Goal: Task Accomplishment & Management: Manage account settings

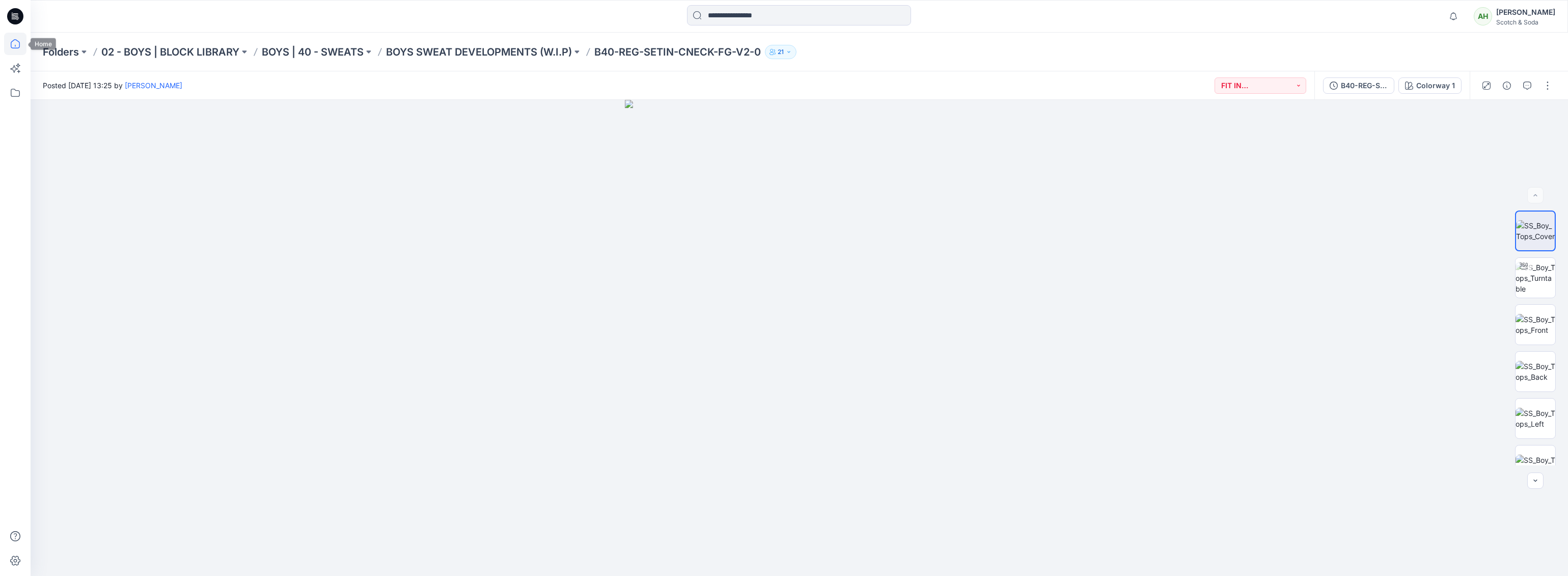
click at [13, 36] on icon at bounding box center [15, 44] width 22 height 22
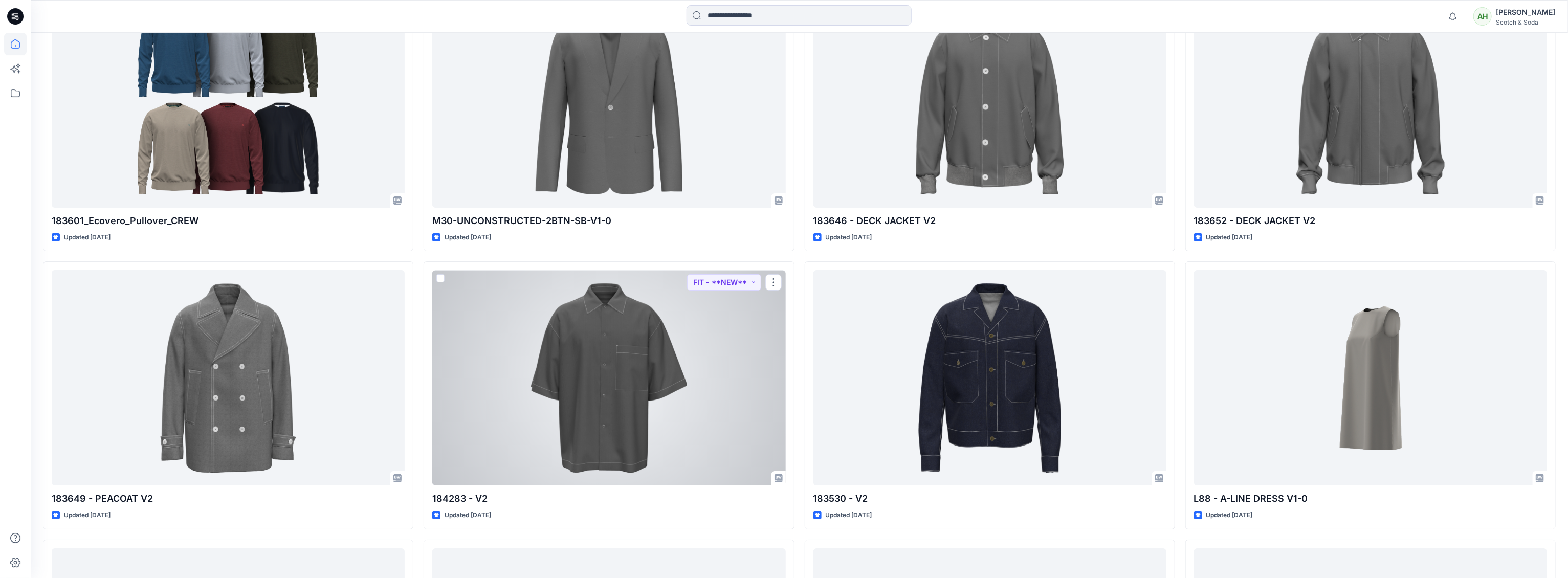
scroll to position [3652, 0]
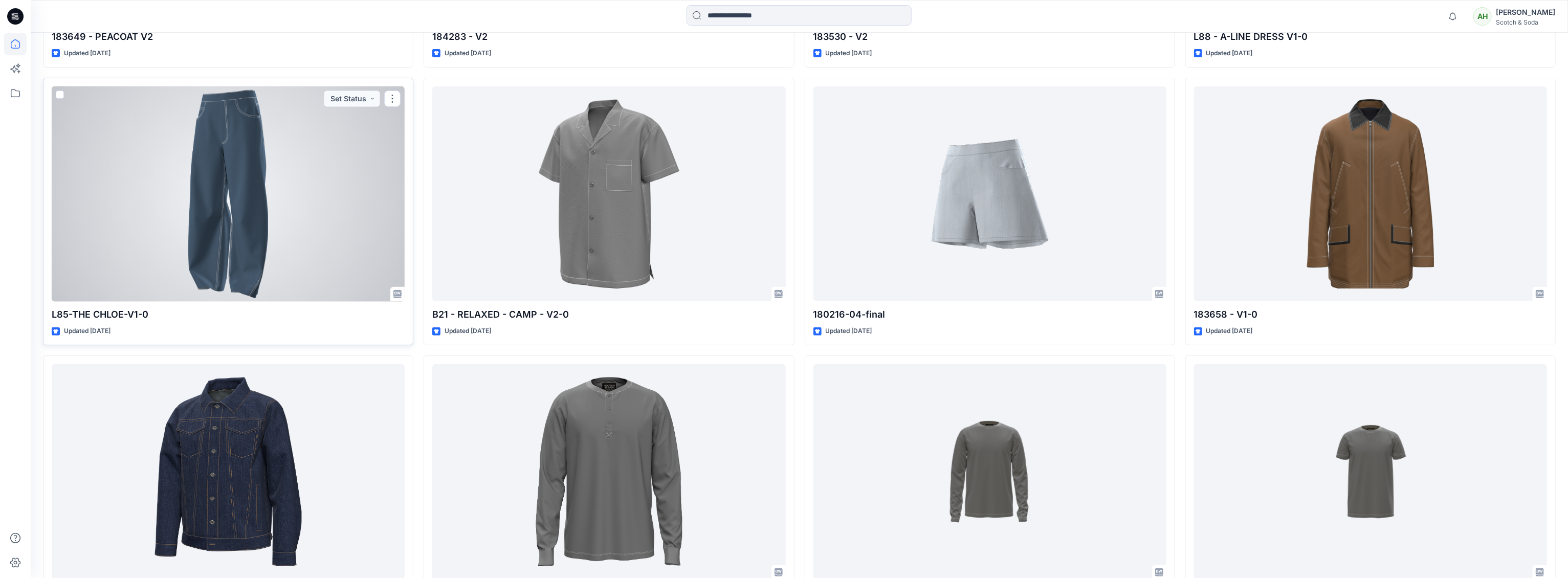
click at [220, 196] on div at bounding box center [228, 194] width 353 height 216
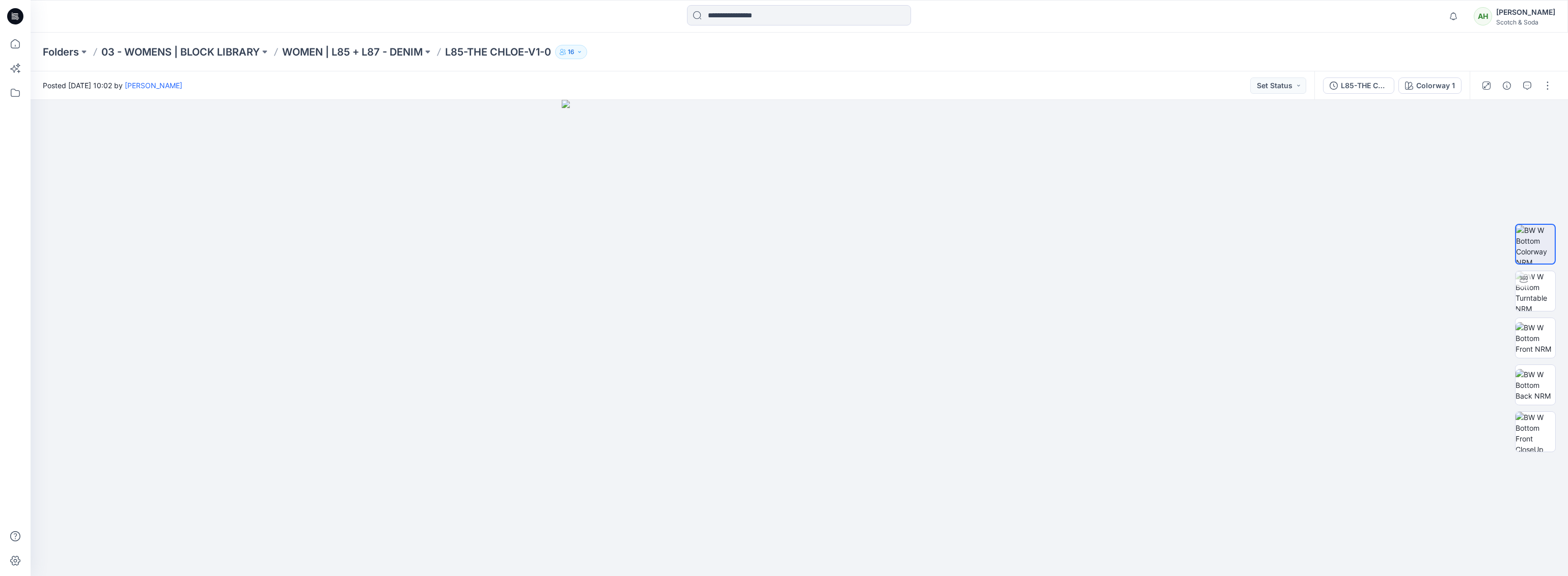
click at [575, 55] on p "16" at bounding box center [571, 52] width 7 height 11
click at [344, 83] on div "Posted [DATE] 10:02 by [PERSON_NAME] Set Status" at bounding box center [672, 86] width 1284 height 28
click at [13, 44] on icon at bounding box center [15, 44] width 22 height 22
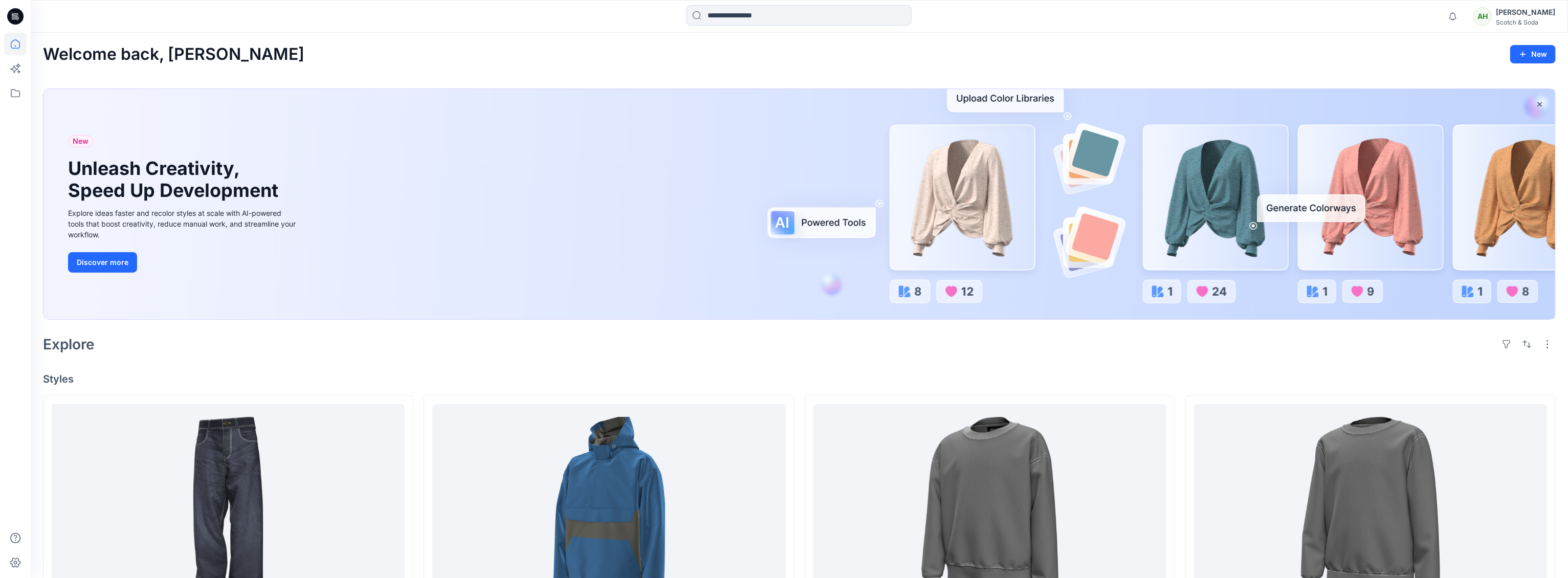
click at [1526, 17] on div "[PERSON_NAME]" at bounding box center [1526, 12] width 59 height 13
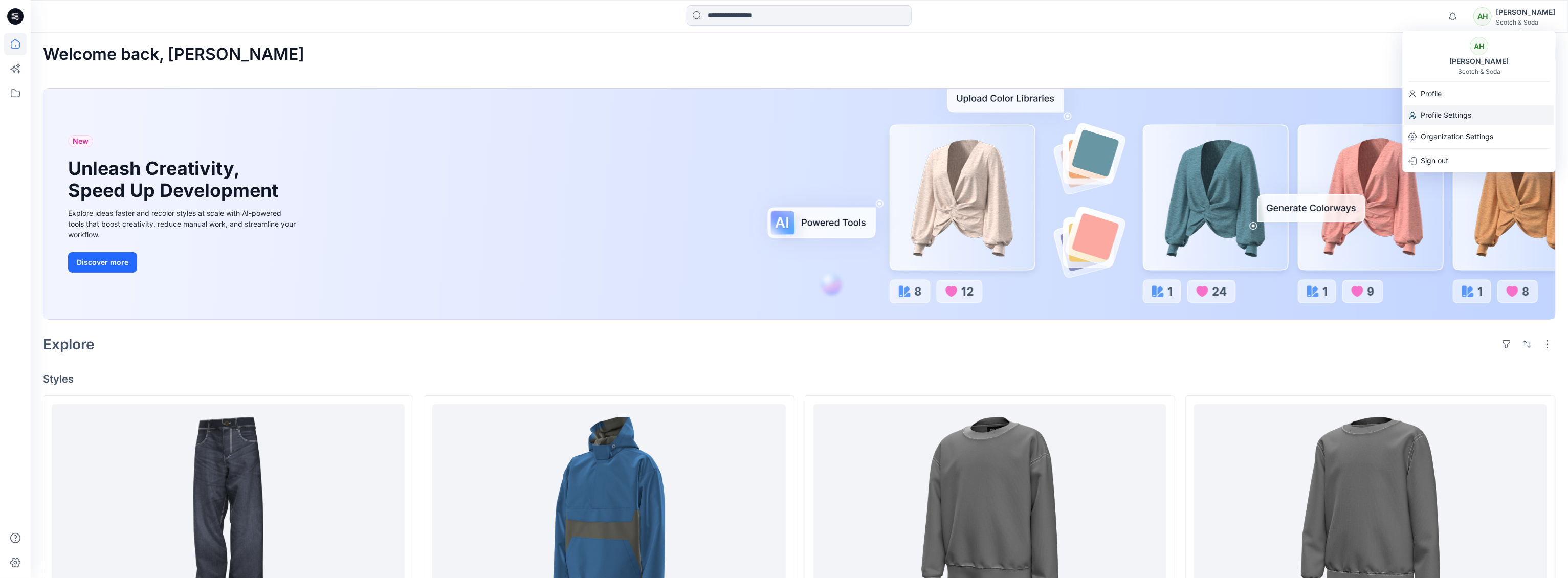
click at [1438, 112] on p "Profile Settings" at bounding box center [1446, 115] width 50 height 19
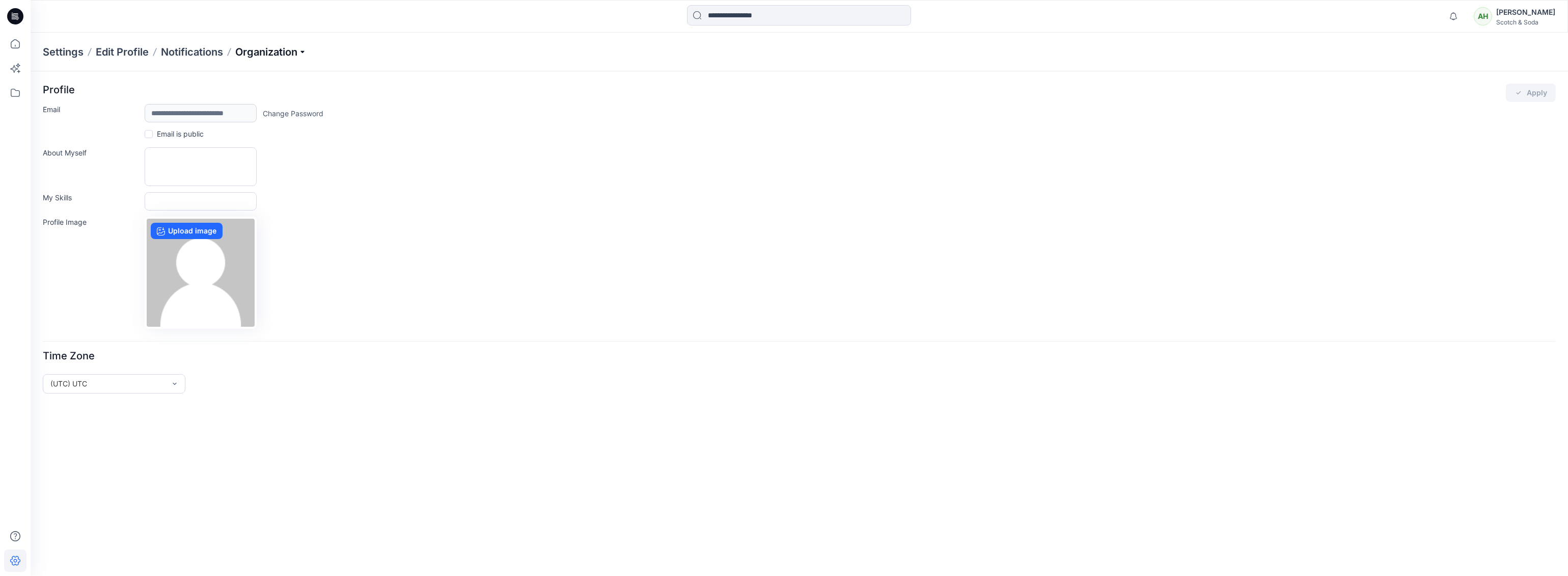
click at [266, 57] on p "Organization" at bounding box center [271, 52] width 72 height 14
click at [246, 73] on link "Invite/Edit Users" at bounding box center [272, 75] width 149 height 21
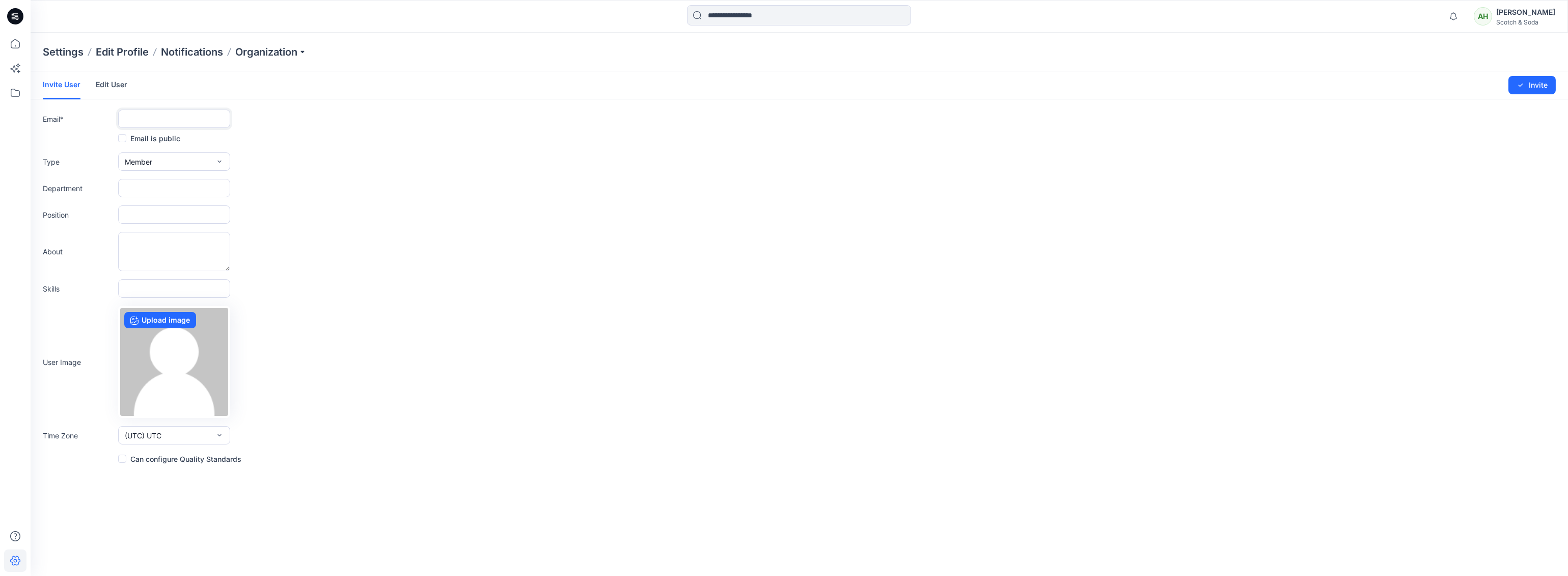
click at [167, 121] on input "text" at bounding box center [174, 118] width 112 height 18
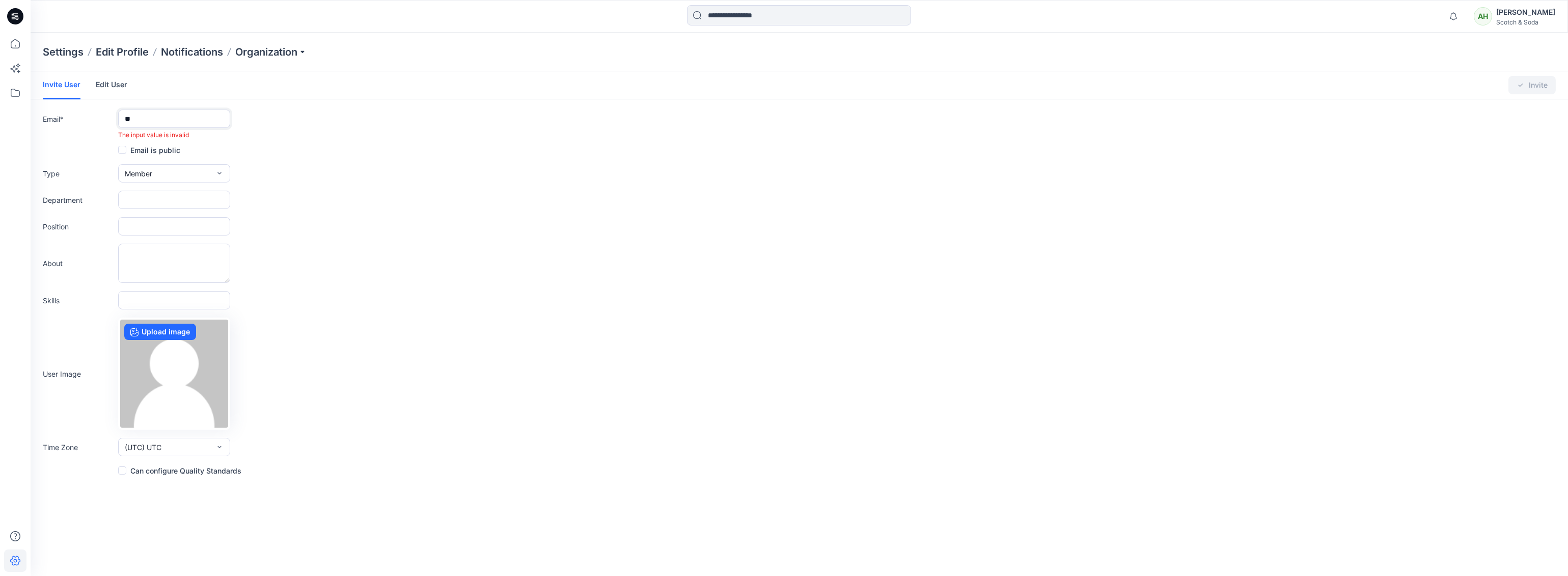
type input "**"
click at [108, 88] on link "Edit User" at bounding box center [111, 85] width 32 height 27
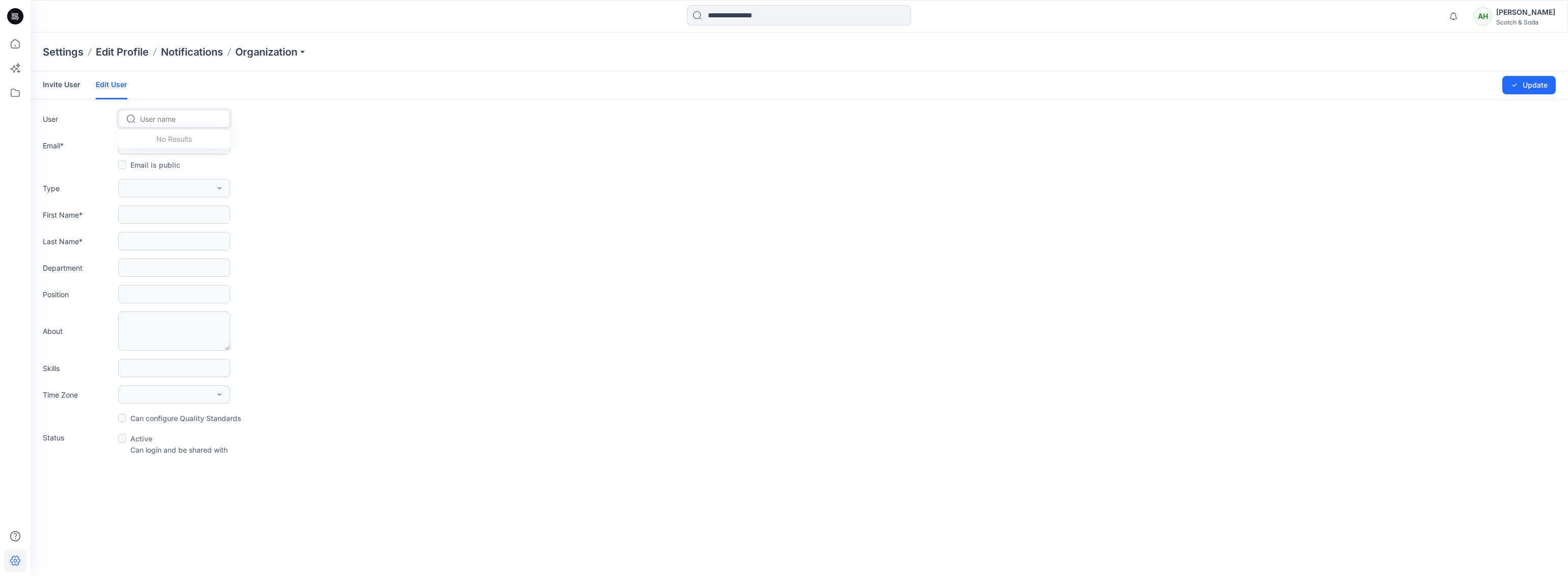
click at [137, 115] on div "User name" at bounding box center [174, 119] width 94 height 15
type input "*"
paste input "**********"
type input "**********"
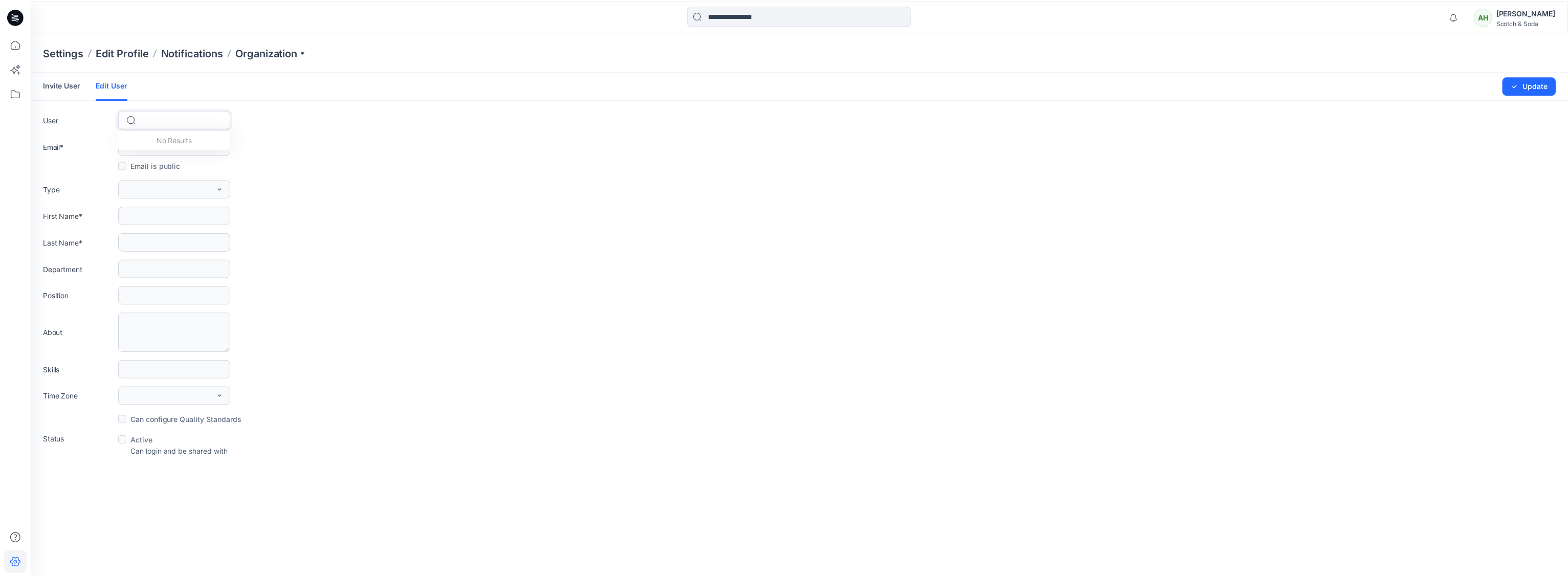
scroll to position [0, 0]
click at [62, 86] on link "Invite User" at bounding box center [62, 85] width 38 height 27
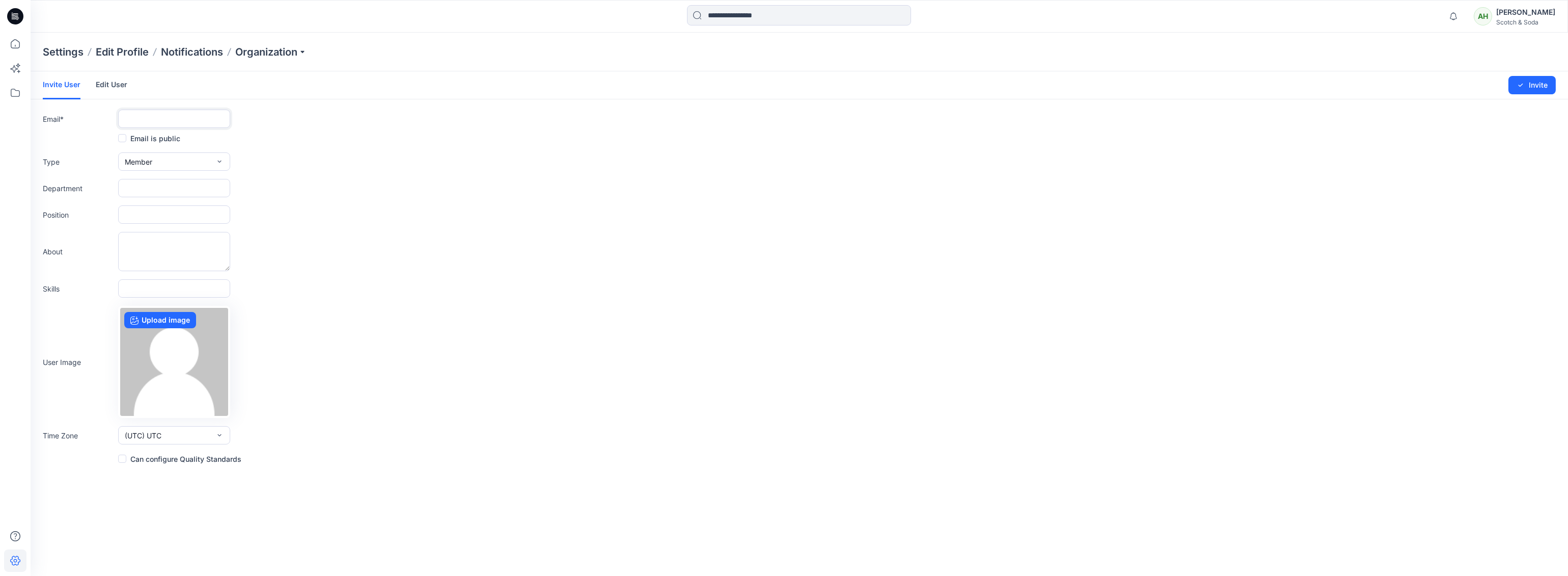
click at [147, 117] on input "text" at bounding box center [174, 118] width 112 height 18
paste input "**********"
type input "**********"
click at [218, 165] on icon "button" at bounding box center [219, 161] width 8 height 8
click at [155, 201] on div "button" at bounding box center [183, 205] width 60 height 13
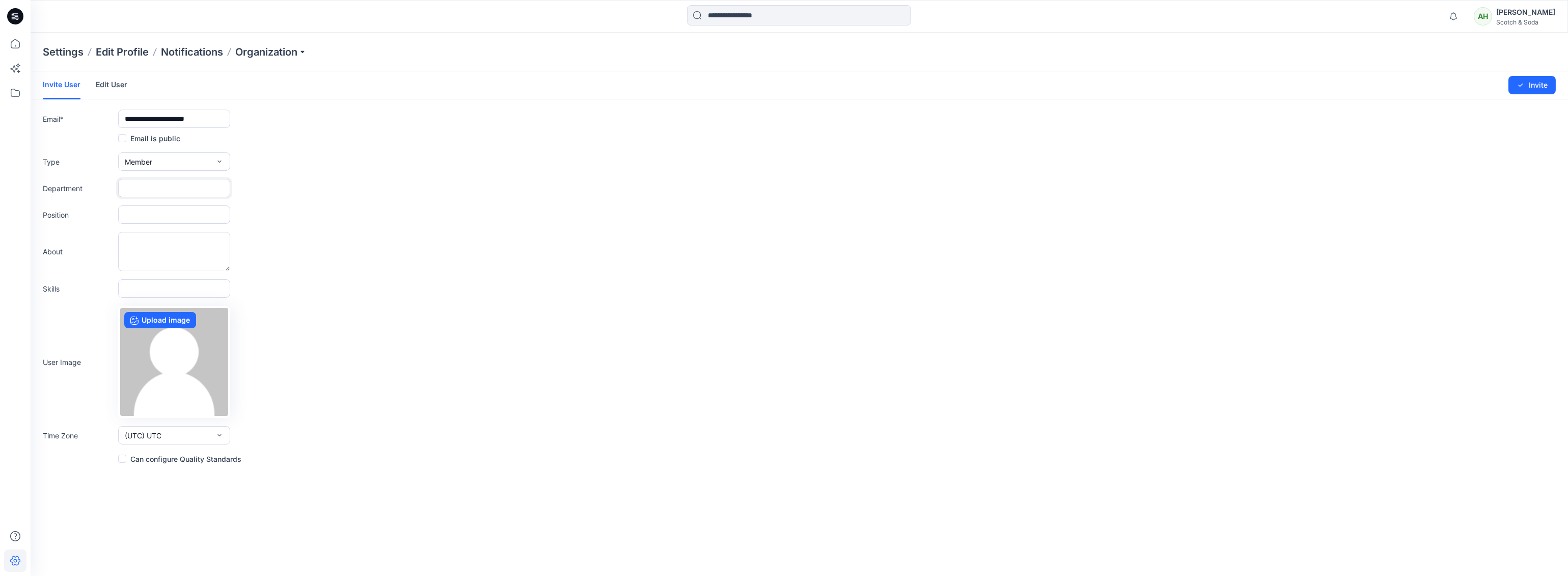
click at [172, 182] on input "text" at bounding box center [174, 188] width 112 height 18
type input "*****"
click at [174, 219] on input "text" at bounding box center [174, 214] width 112 height 18
type input "********"
click at [1536, 85] on button "Invite" at bounding box center [1532, 85] width 47 height 18
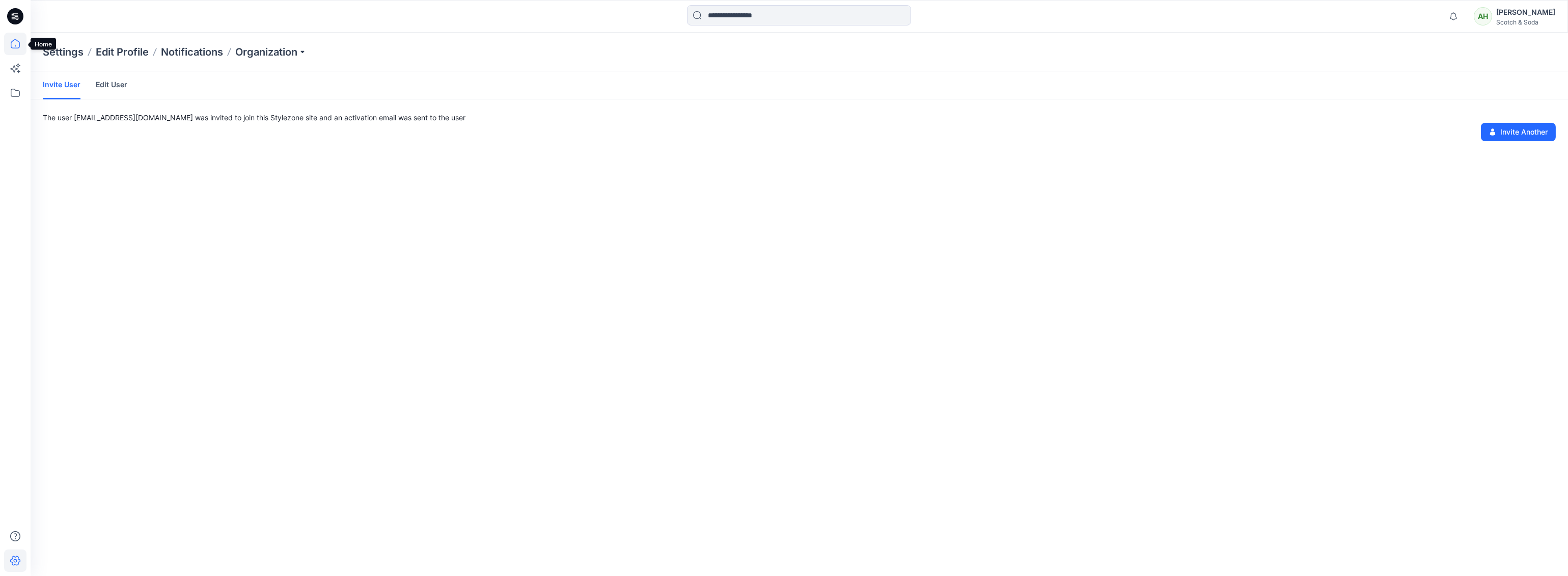
click at [13, 42] on icon at bounding box center [15, 44] width 22 height 22
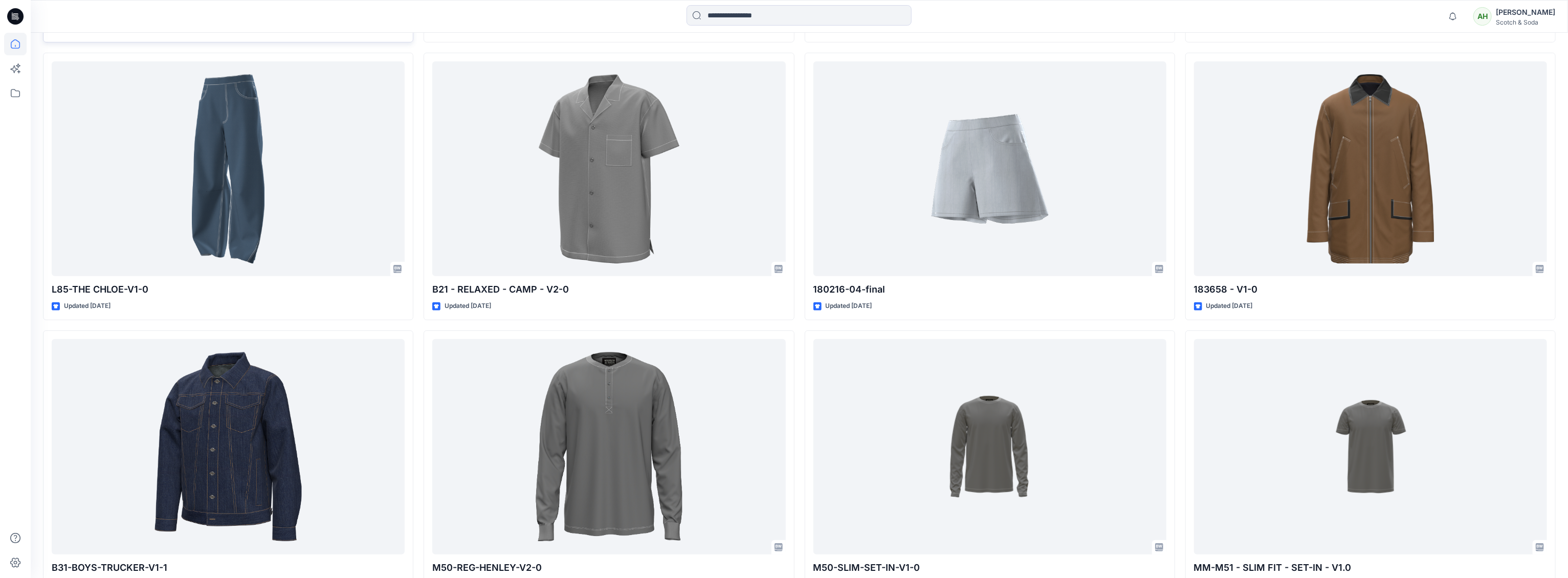
scroll to position [3535, 0]
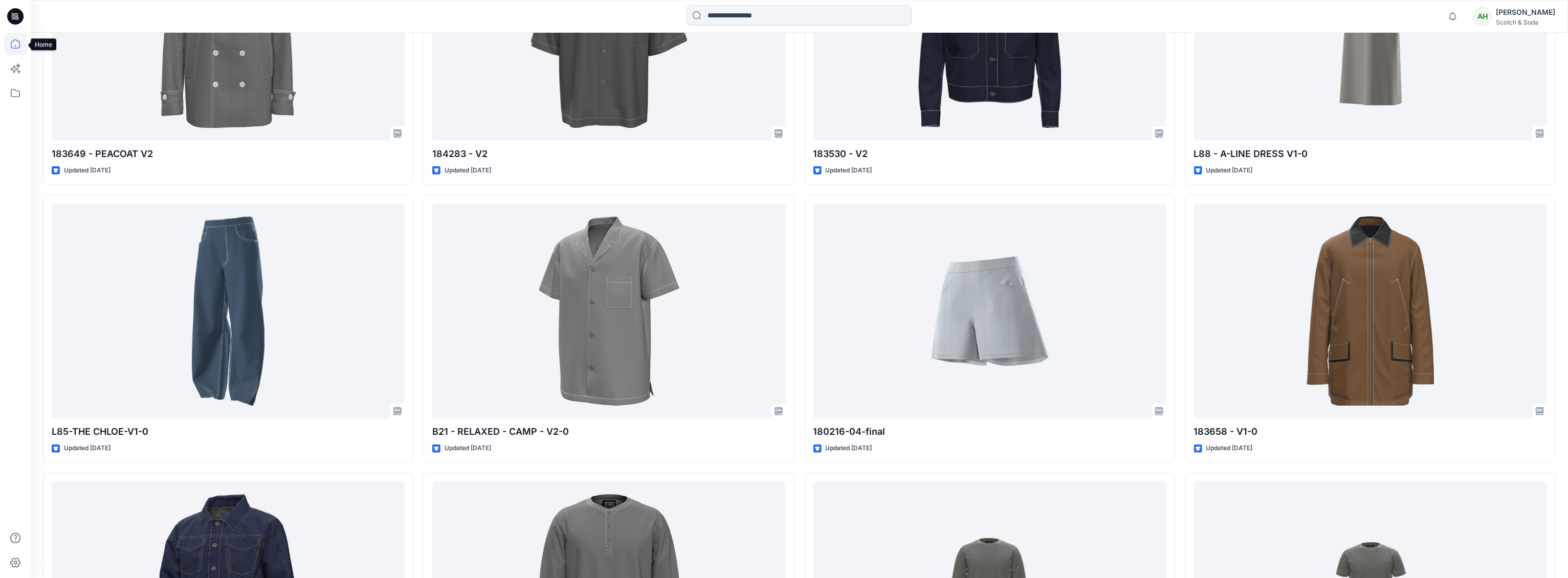
click at [13, 47] on icon at bounding box center [16, 44] width 22 height 22
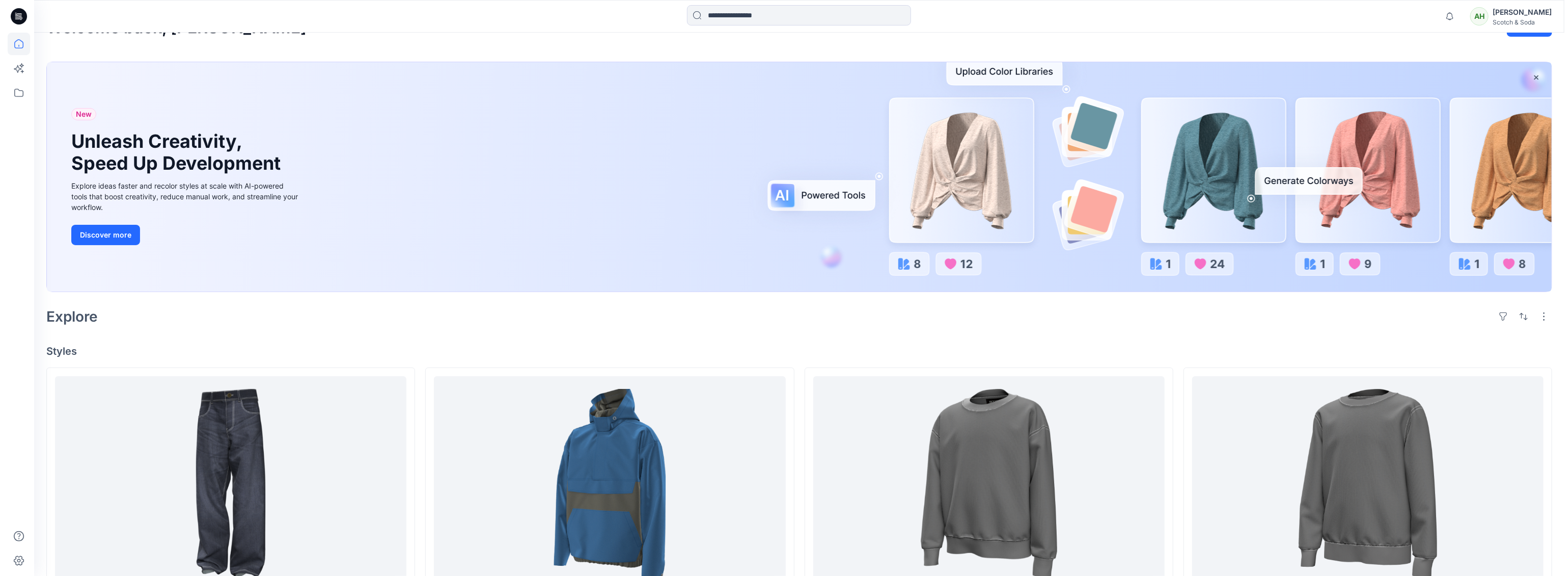
scroll to position [0, 0]
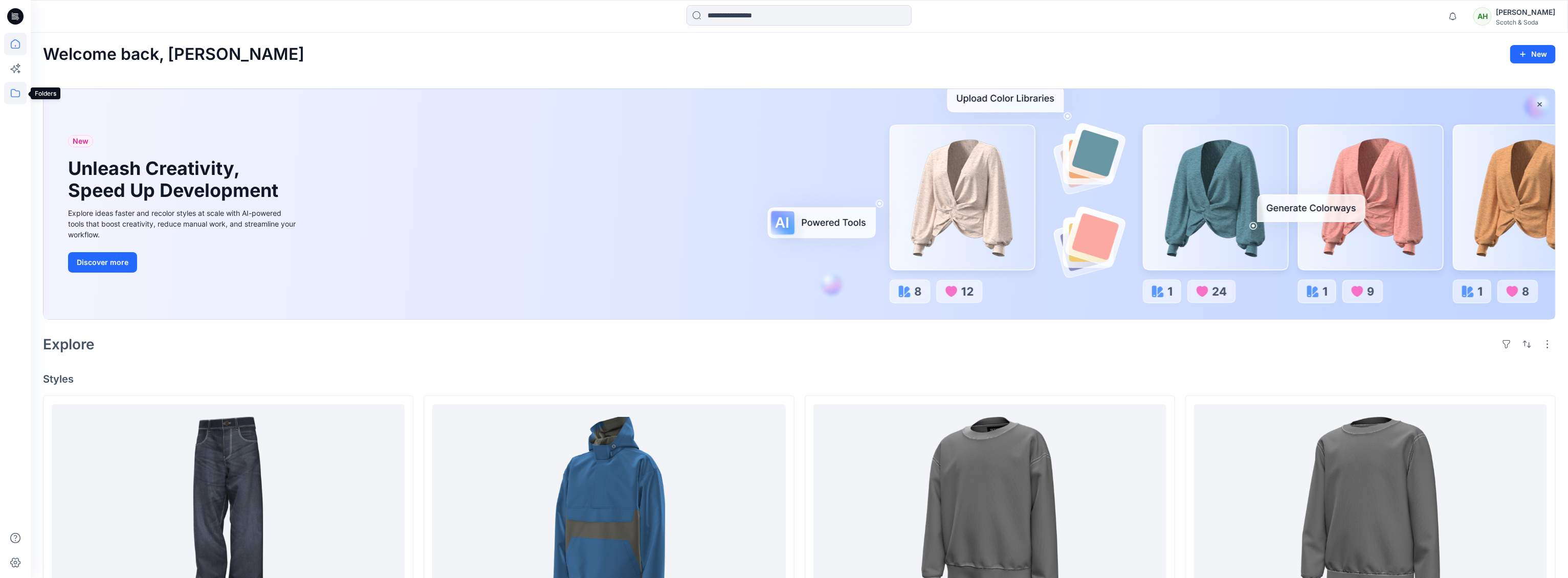
click at [18, 90] on icon at bounding box center [16, 93] width 22 height 22
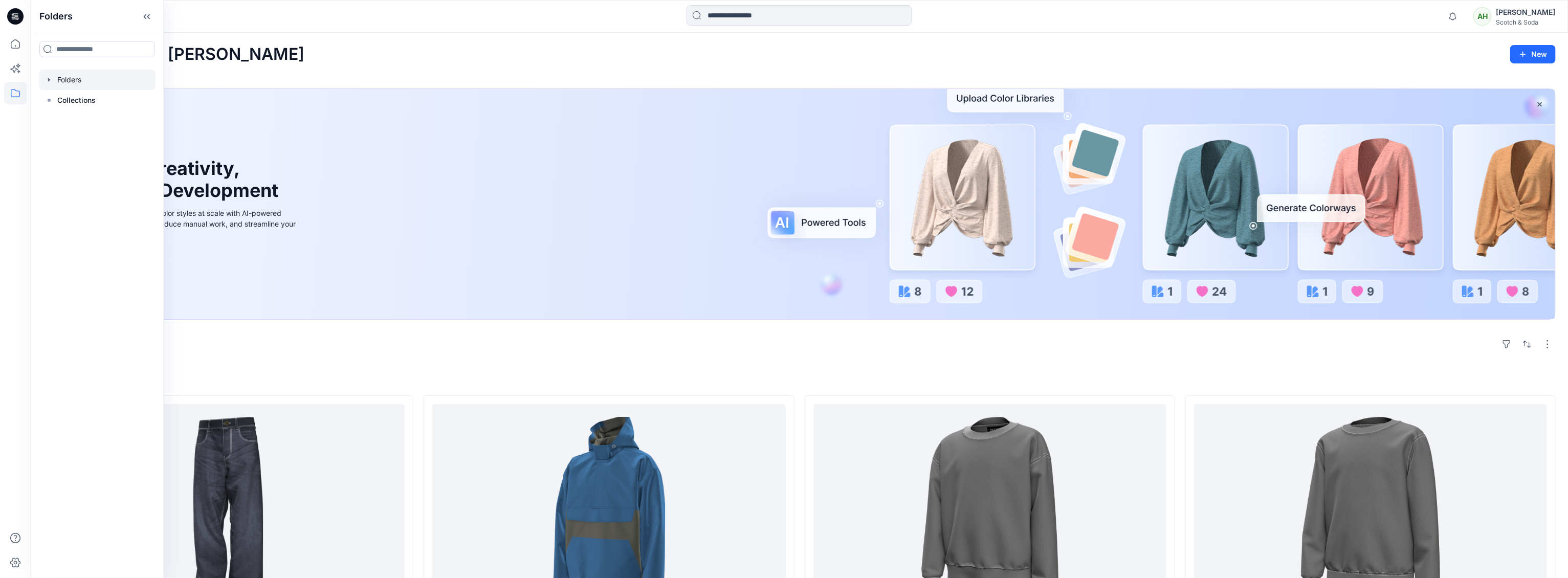
click at [57, 78] on div at bounding box center [96, 80] width 116 height 21
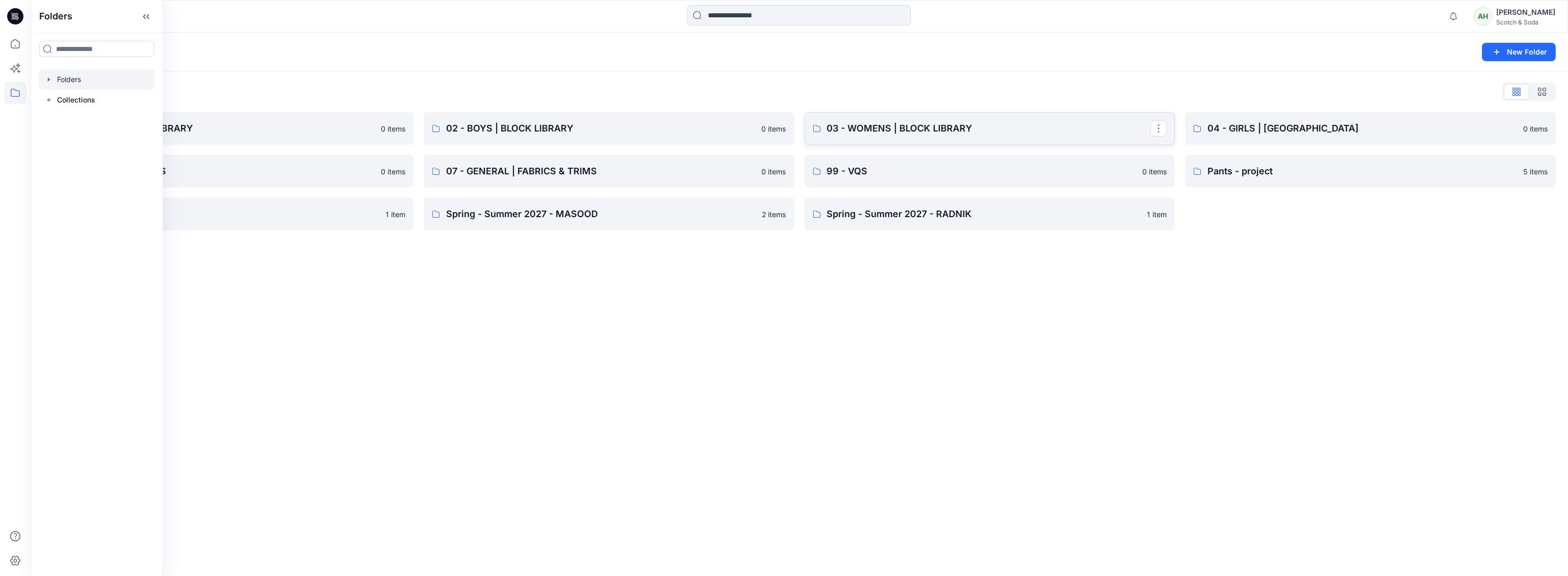
click at [976, 130] on p "03 - WOMENS | BLOCK LIBRARY" at bounding box center [989, 128] width 324 height 14
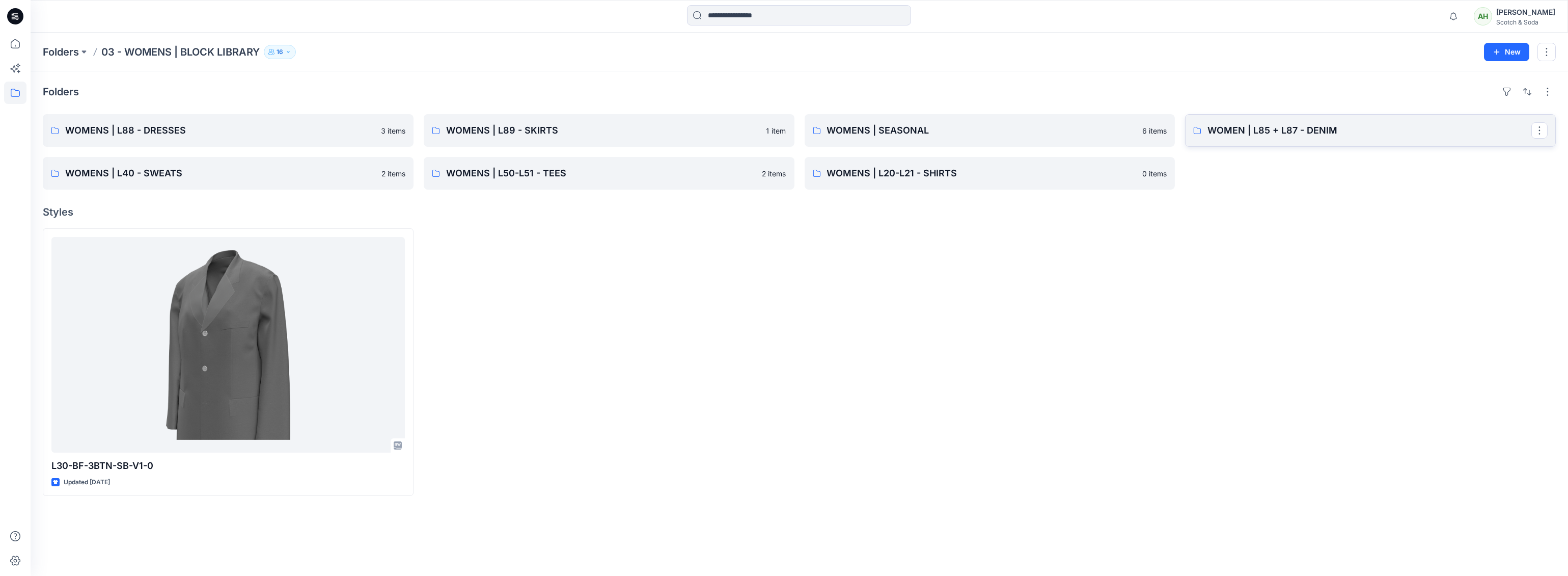
click at [1333, 136] on p "WOMEN | L85 + L87 - DENIM" at bounding box center [1369, 130] width 324 height 14
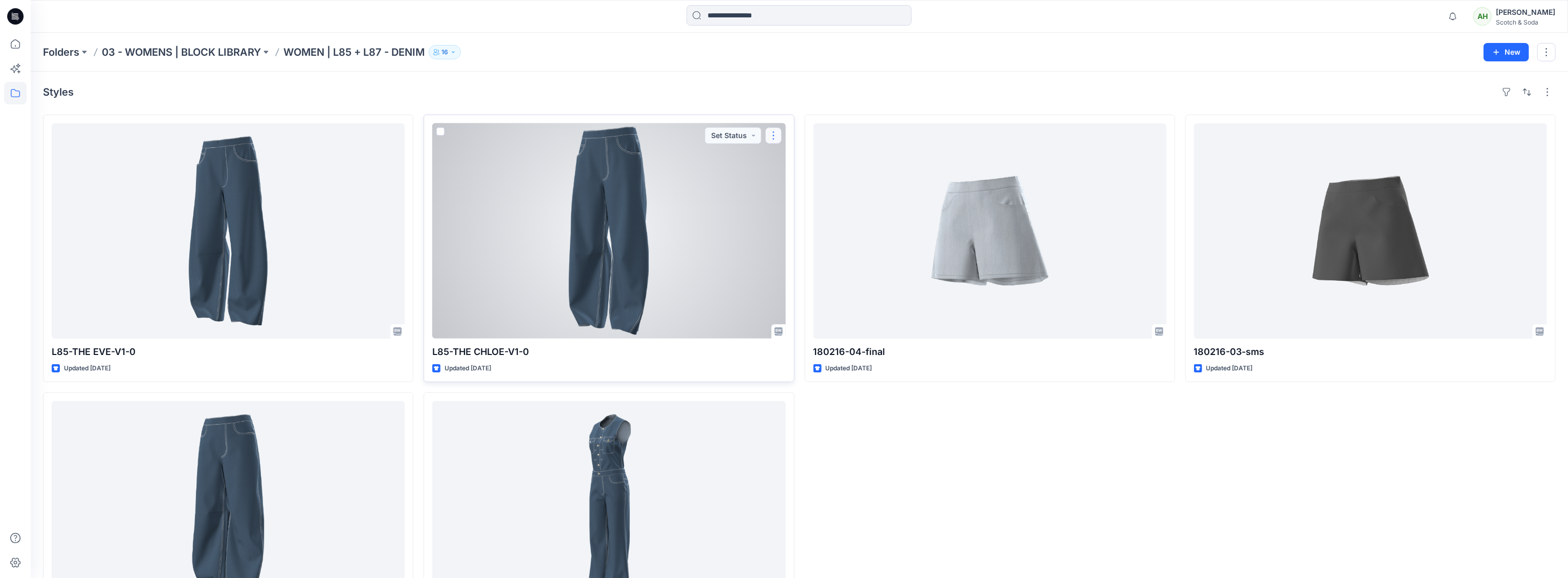
click at [775, 136] on button "button" at bounding box center [774, 136] width 16 height 16
click at [806, 156] on button "Edit" at bounding box center [822, 159] width 110 height 19
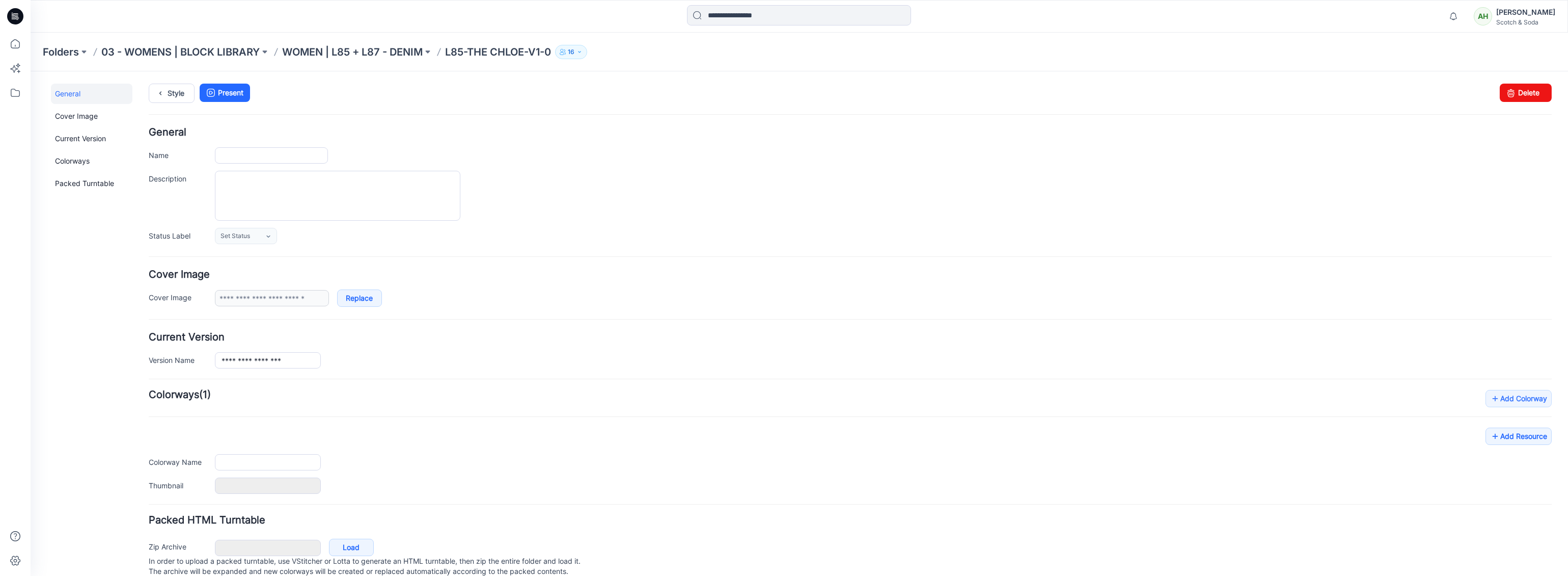
type input "**********"
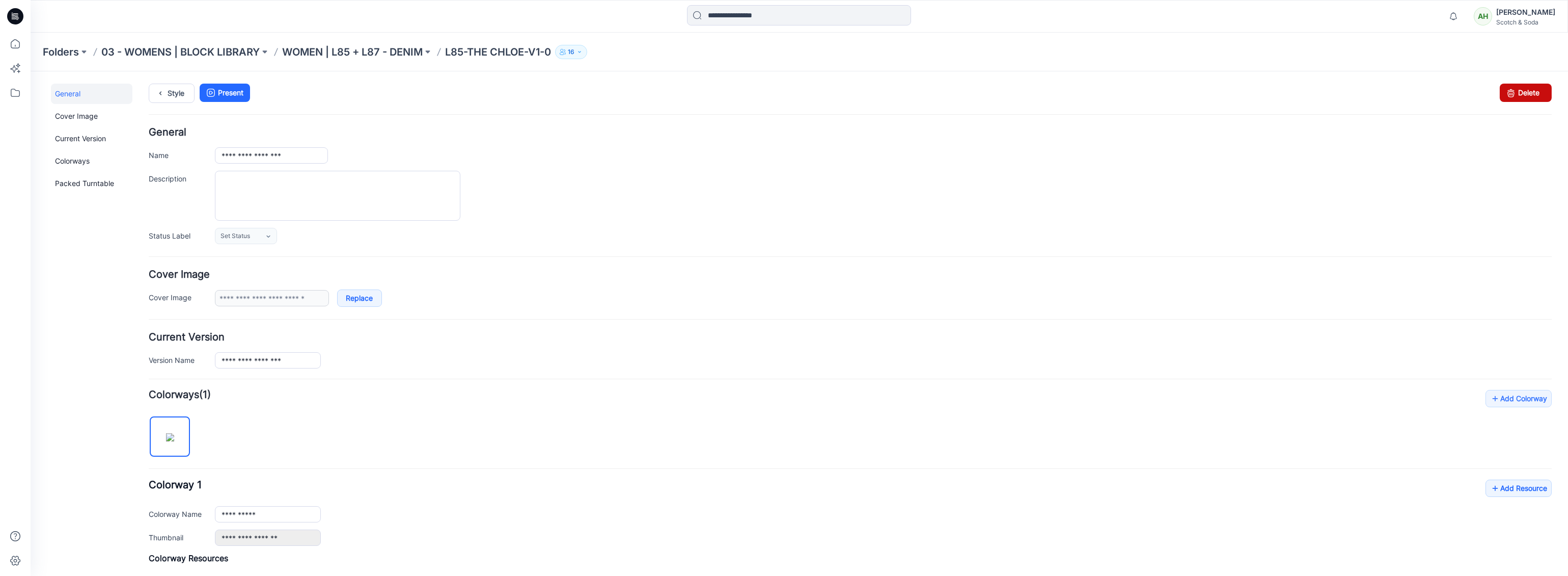
click at [1519, 90] on link "Delete" at bounding box center [1526, 92] width 52 height 18
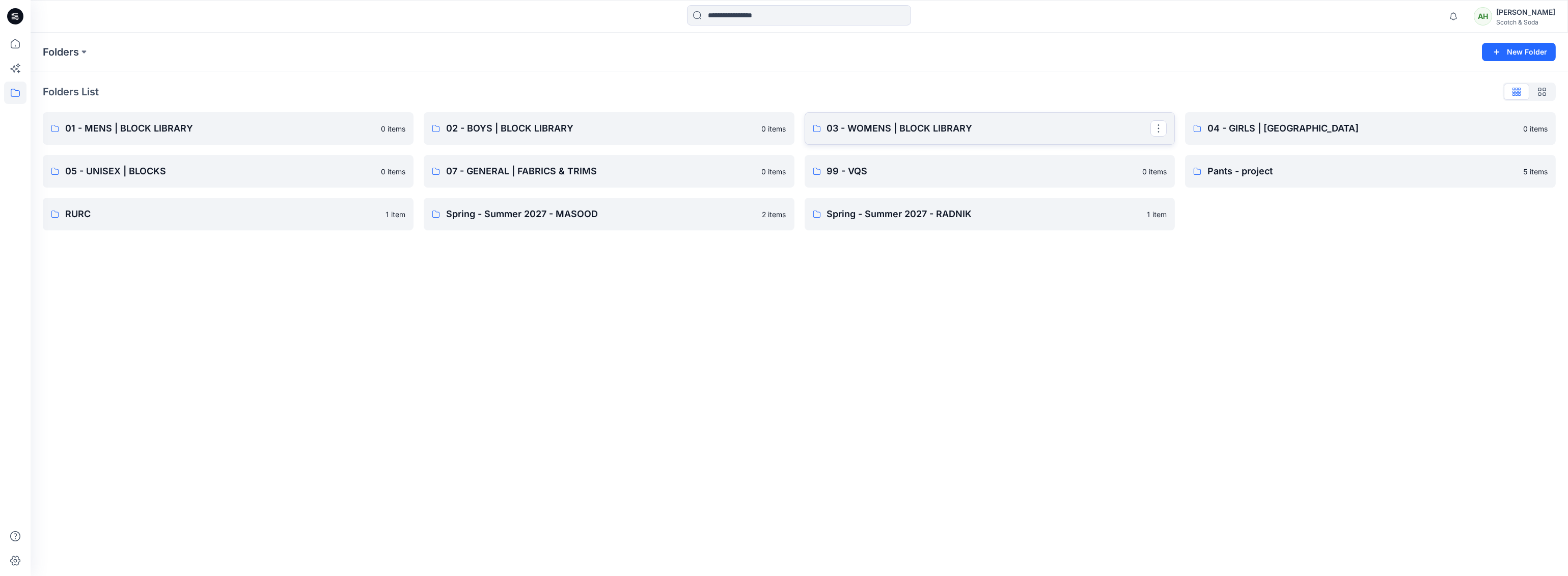
click at [967, 126] on p "03 - WOMENS | BLOCK LIBRARY" at bounding box center [989, 128] width 324 height 14
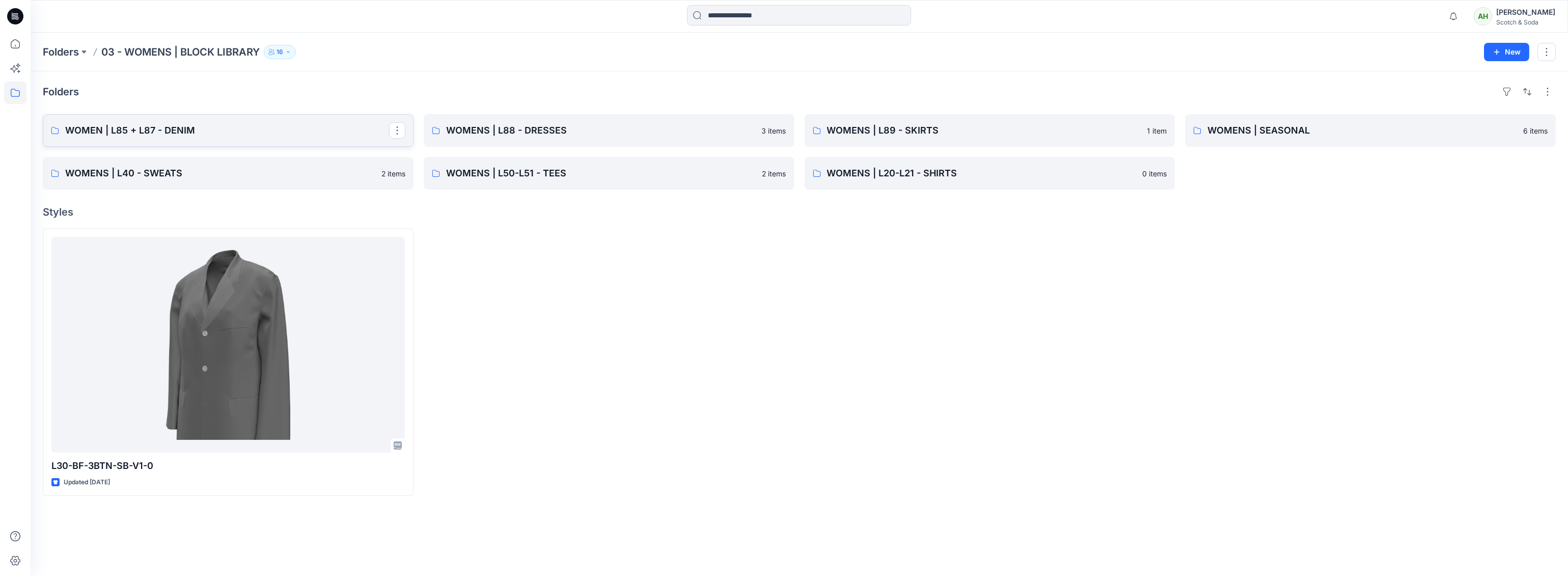
click at [300, 126] on p "WOMEN | L85 + L87 - DENIM" at bounding box center [227, 130] width 324 height 14
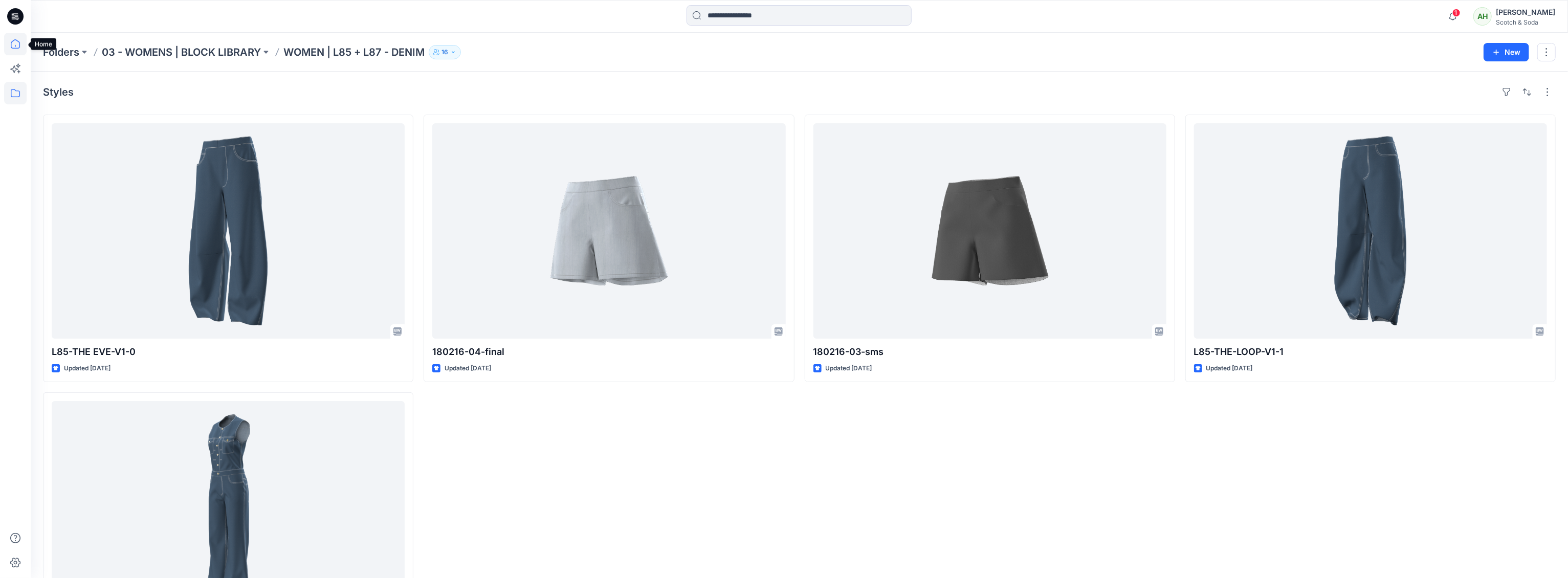
click at [14, 43] on icon at bounding box center [16, 44] width 22 height 22
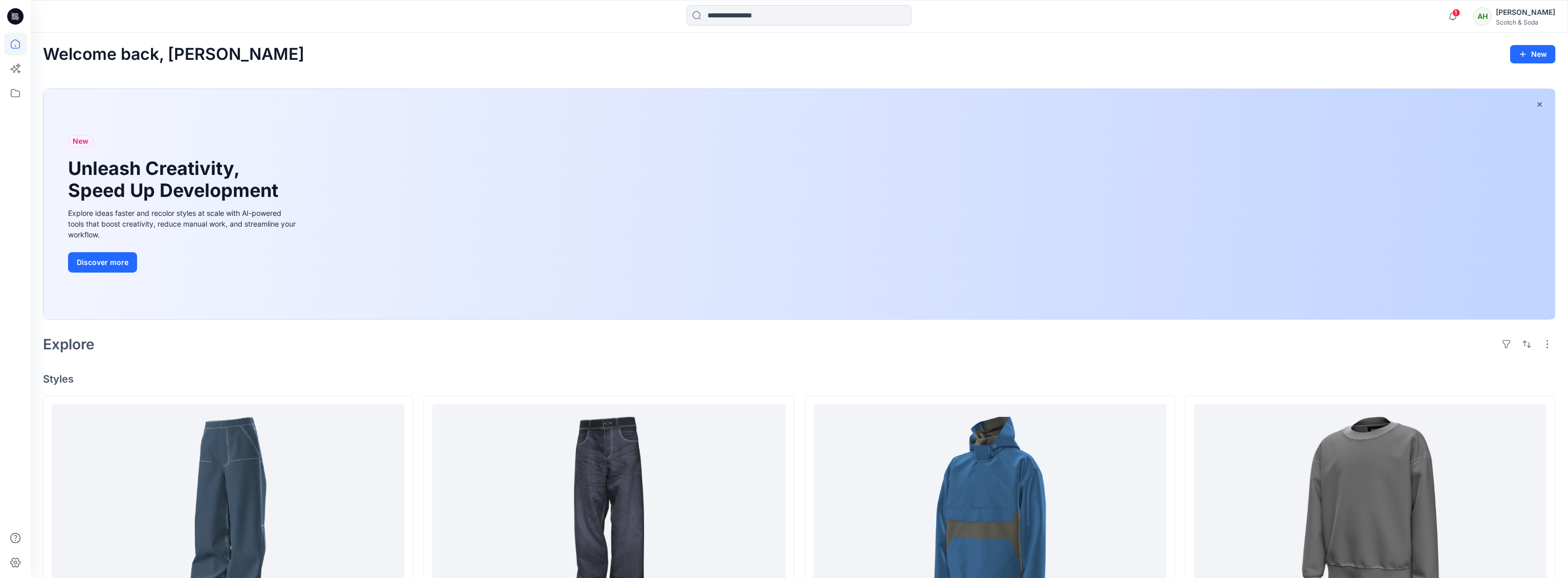
scroll to position [203, 0]
